Goal: Check status: Check status

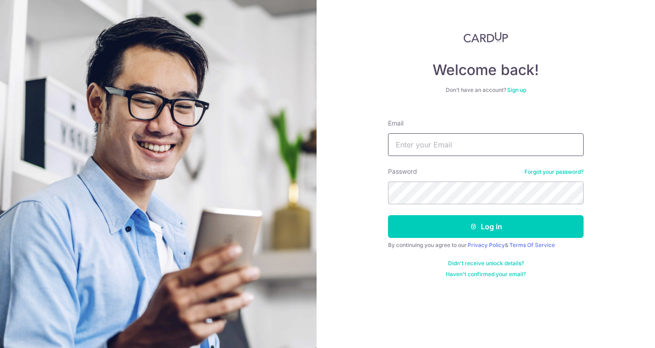
drag, startPoint x: 448, startPoint y: 142, endPoint x: 445, endPoint y: 146, distance: 4.9
click at [448, 142] on input "Email" at bounding box center [486, 144] width 196 height 23
type input "[EMAIL_ADDRESS][DOMAIN_NAME]"
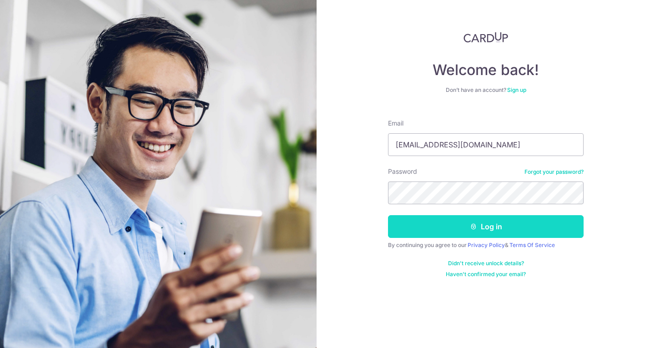
click at [476, 233] on button "Log in" at bounding box center [486, 226] width 196 height 23
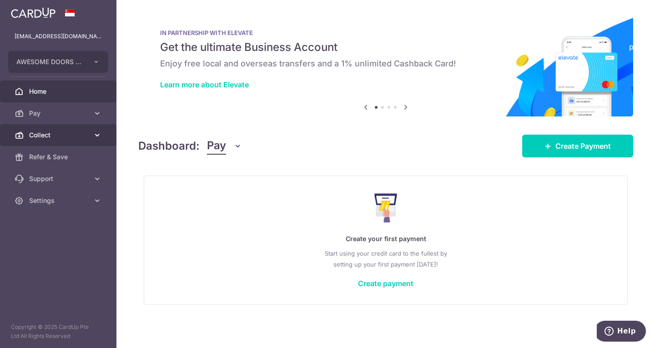
click at [96, 138] on icon at bounding box center [97, 135] width 9 height 9
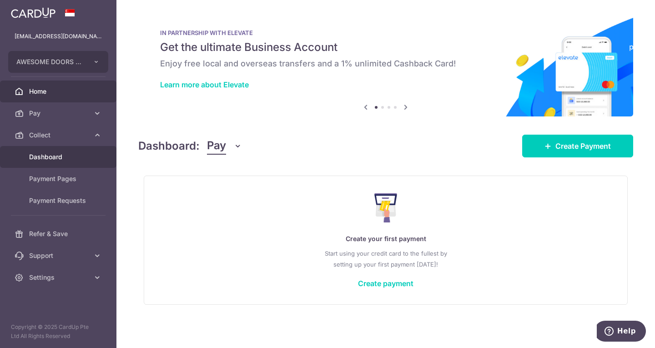
click at [57, 152] on link "Dashboard" at bounding box center [58, 157] width 116 height 22
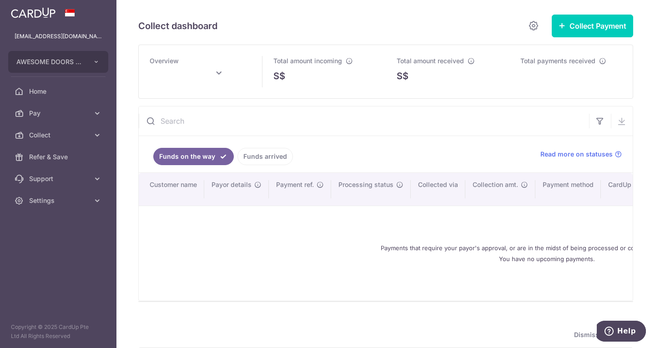
click at [259, 151] on link "Funds arrived" at bounding box center [264, 156] width 55 height 17
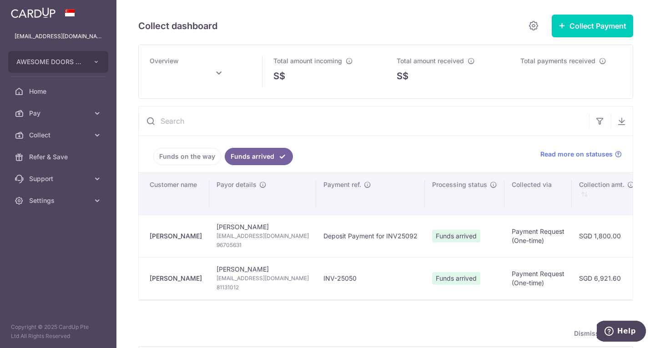
click at [176, 155] on link "Funds on the way" at bounding box center [187, 156] width 68 height 17
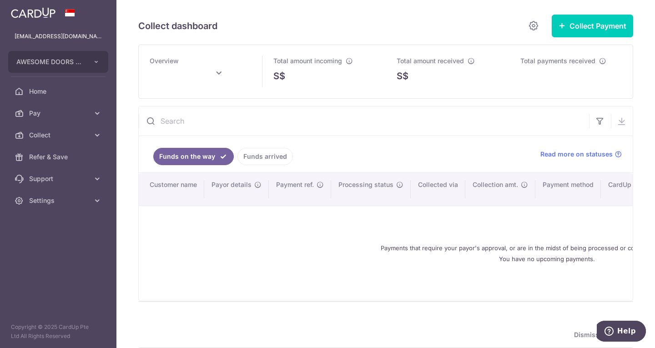
type input "[DATE]"
